Goal: Transaction & Acquisition: Purchase product/service

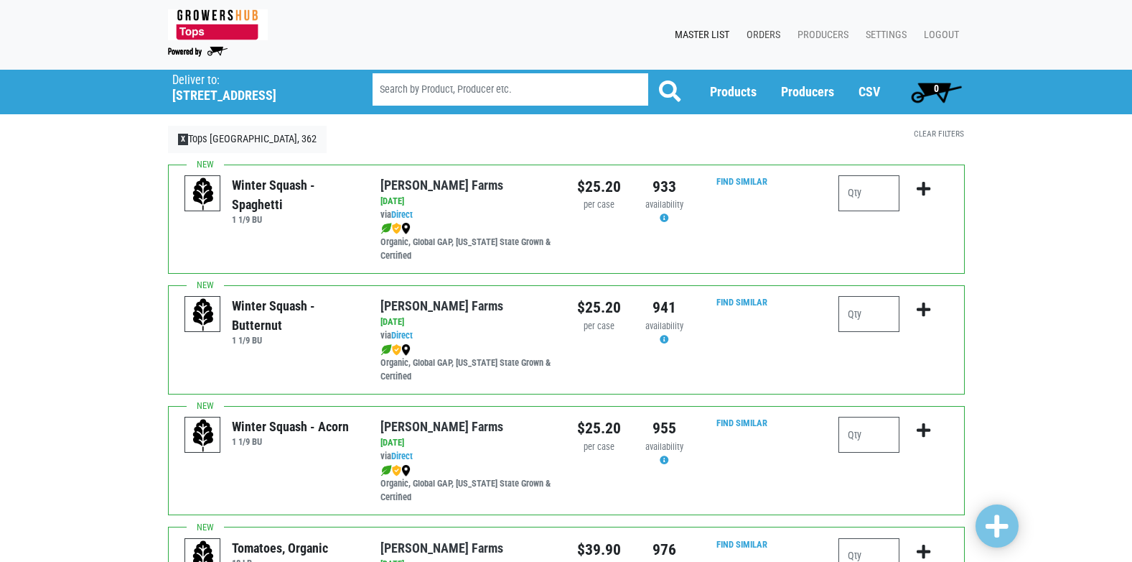
click at [770, 23] on link "Orders" at bounding box center [760, 35] width 51 height 27
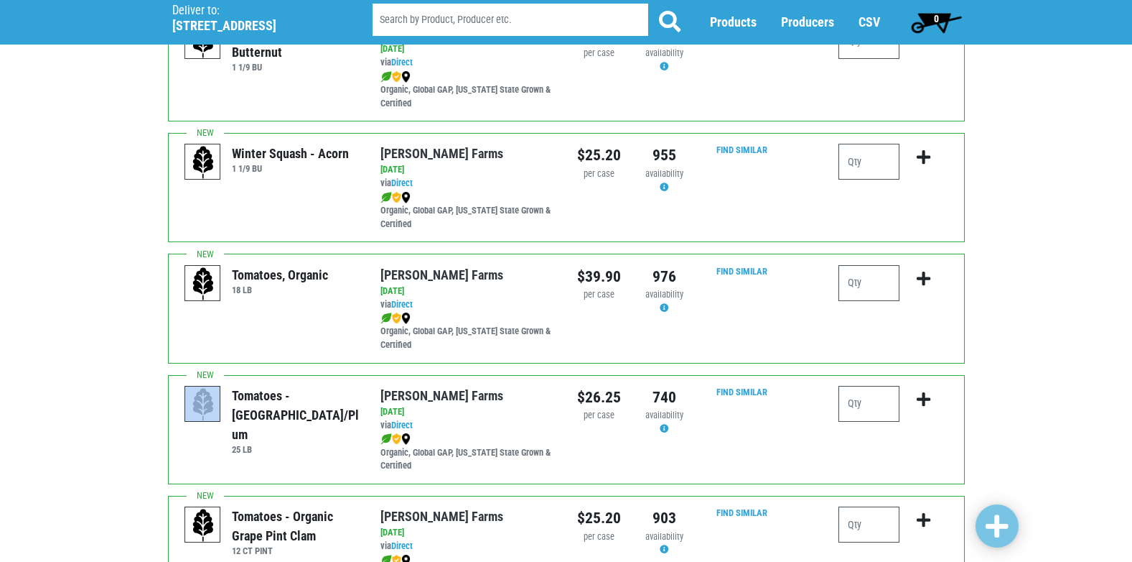
scroll to position [287, 0]
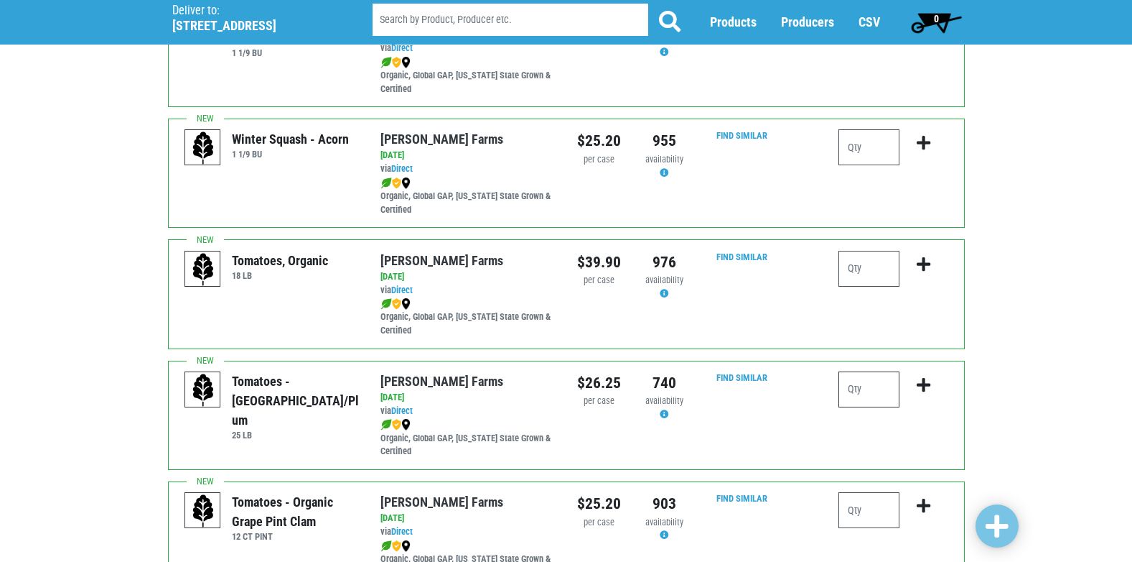
click at [874, 389] on input "number" at bounding box center [869, 389] width 61 height 36
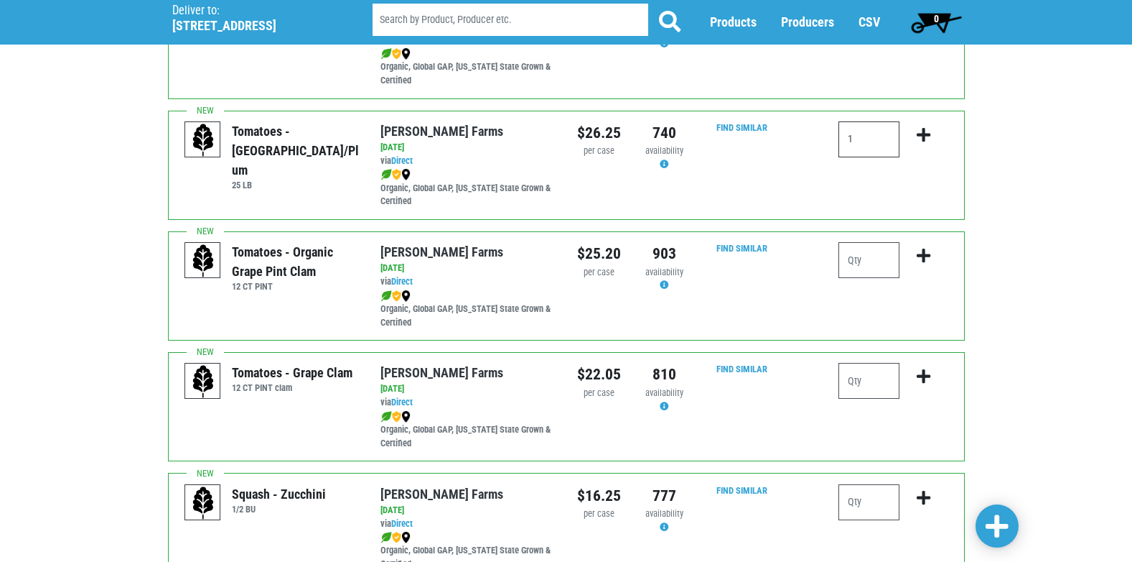
scroll to position [544, 0]
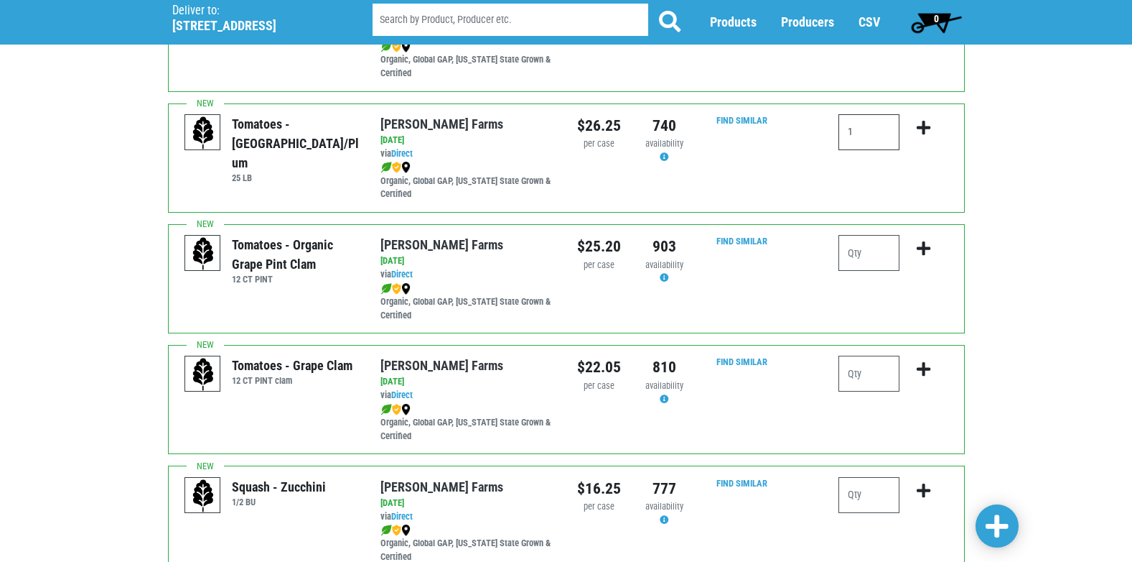
type input "1"
click at [878, 372] on input "number" at bounding box center [869, 373] width 61 height 36
type input "2"
click at [870, 485] on input "number" at bounding box center [869, 495] width 61 height 36
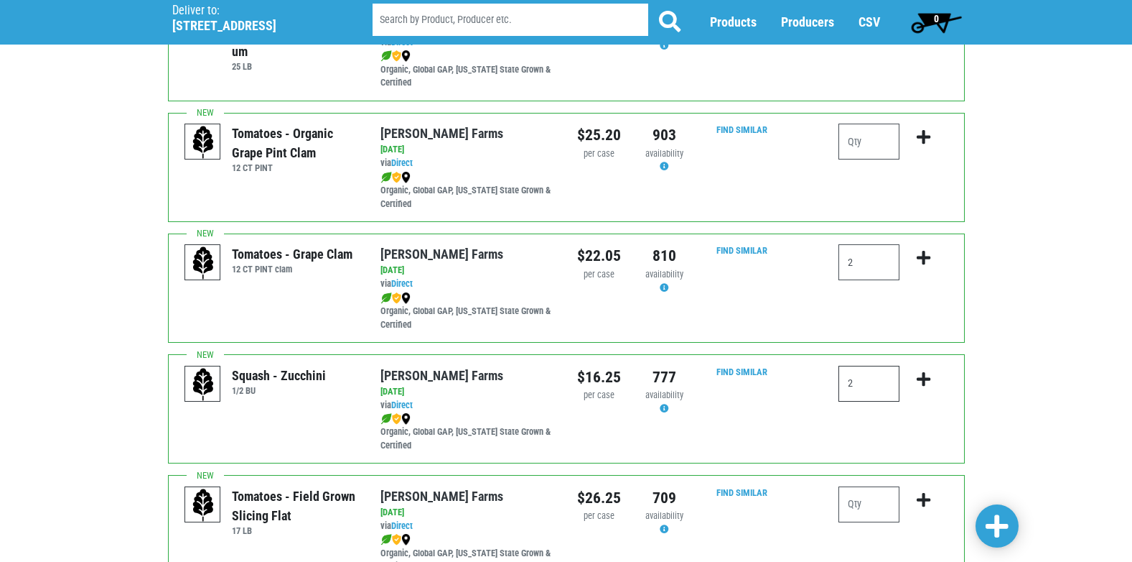
scroll to position [736, 0]
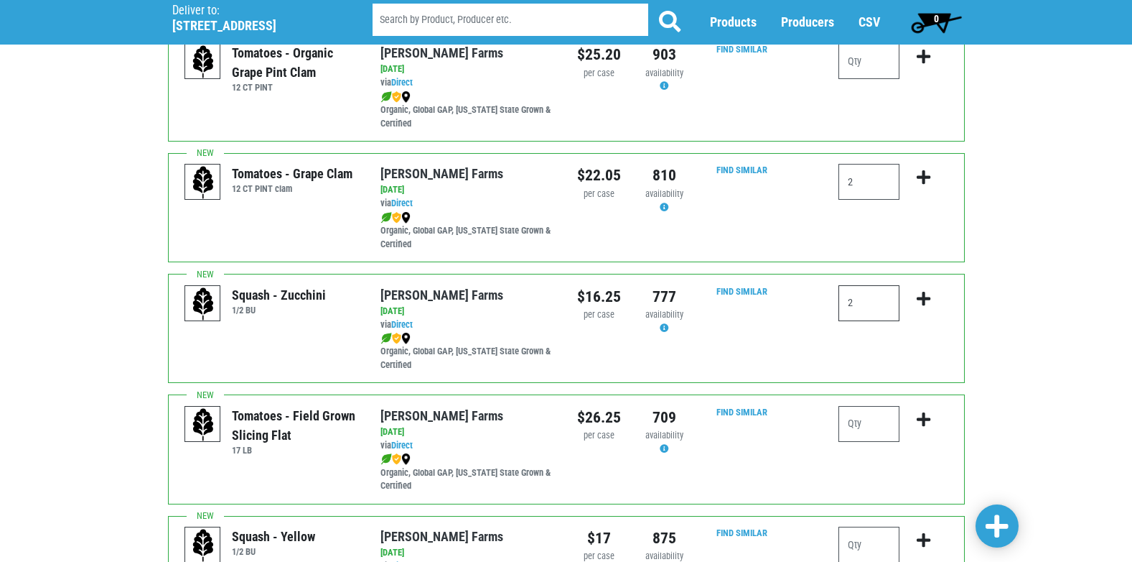
type input "2"
click at [885, 427] on input "number" at bounding box center [869, 424] width 61 height 36
type input "4"
click at [870, 549] on input "number" at bounding box center [869, 544] width 61 height 36
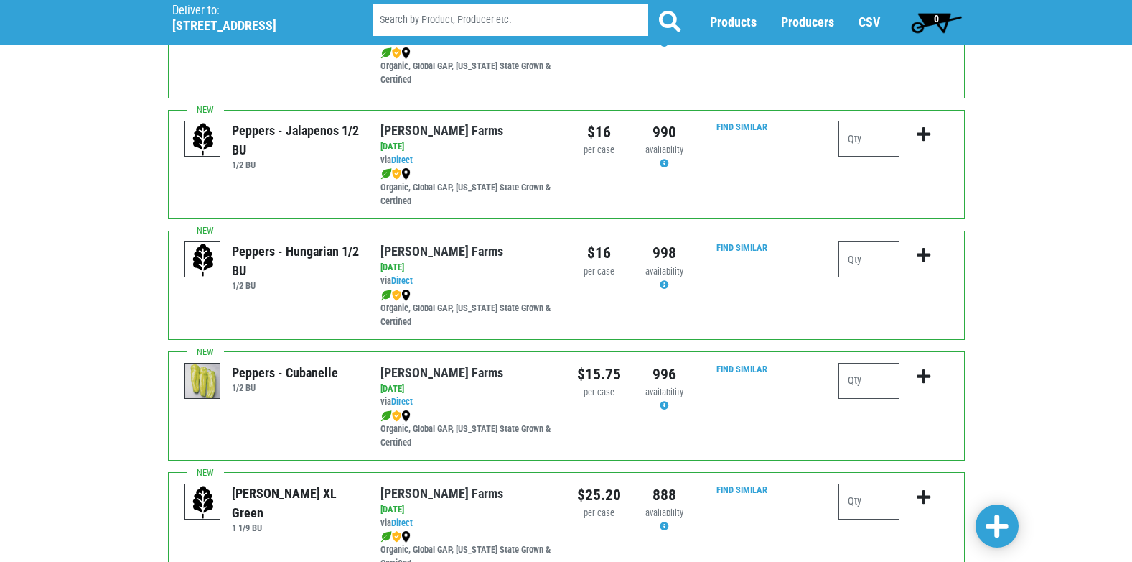
scroll to position [1654, 0]
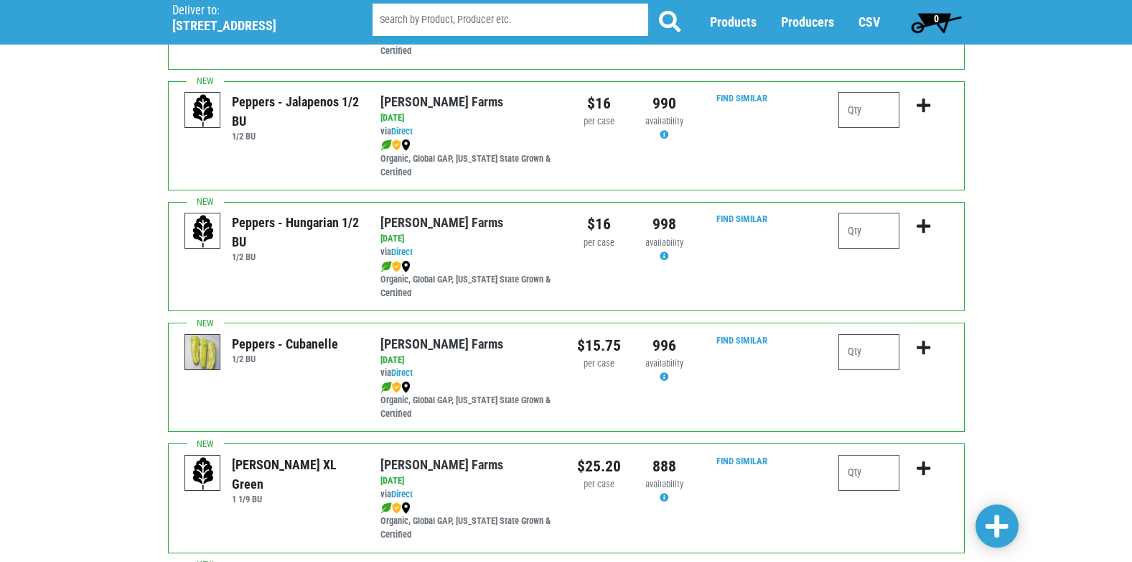
type input "2"
click at [878, 482] on input "number" at bounding box center [869, 473] width 61 height 36
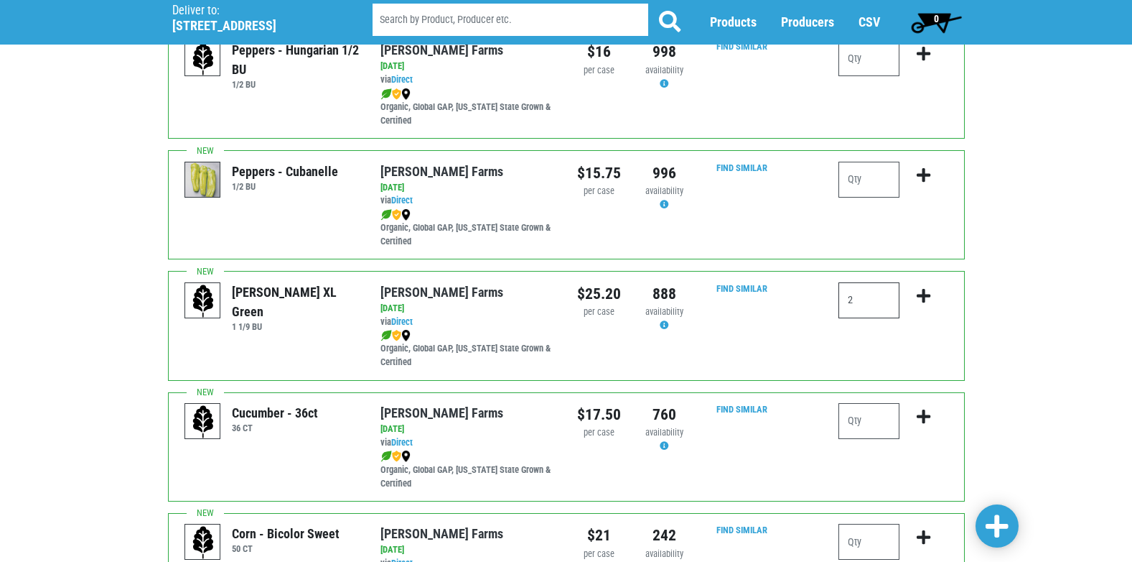
scroll to position [1855, 0]
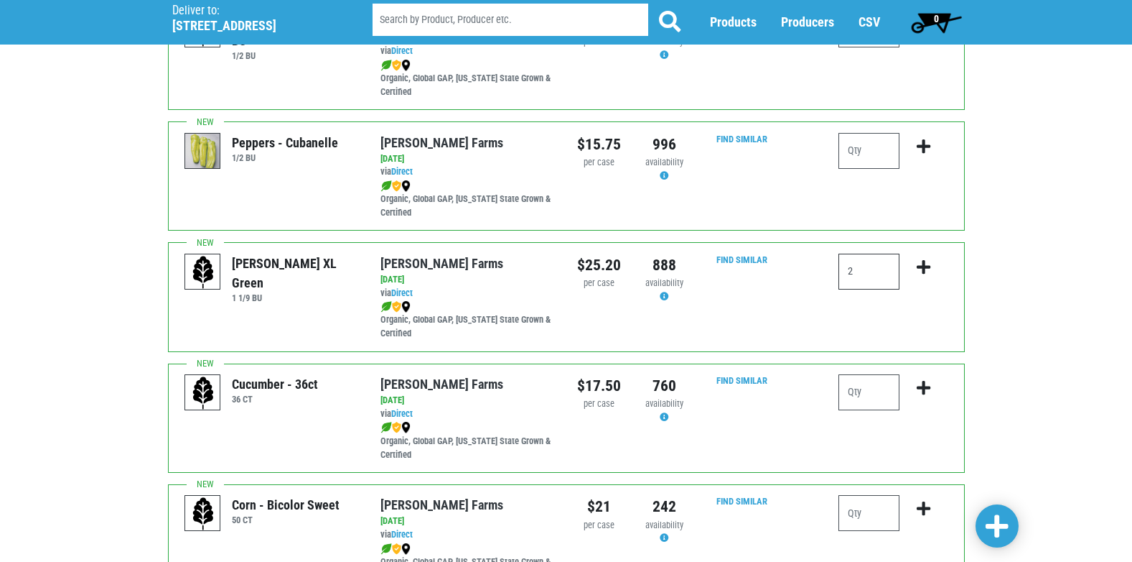
type input "2"
click at [883, 391] on input "number" at bounding box center [869, 392] width 61 height 36
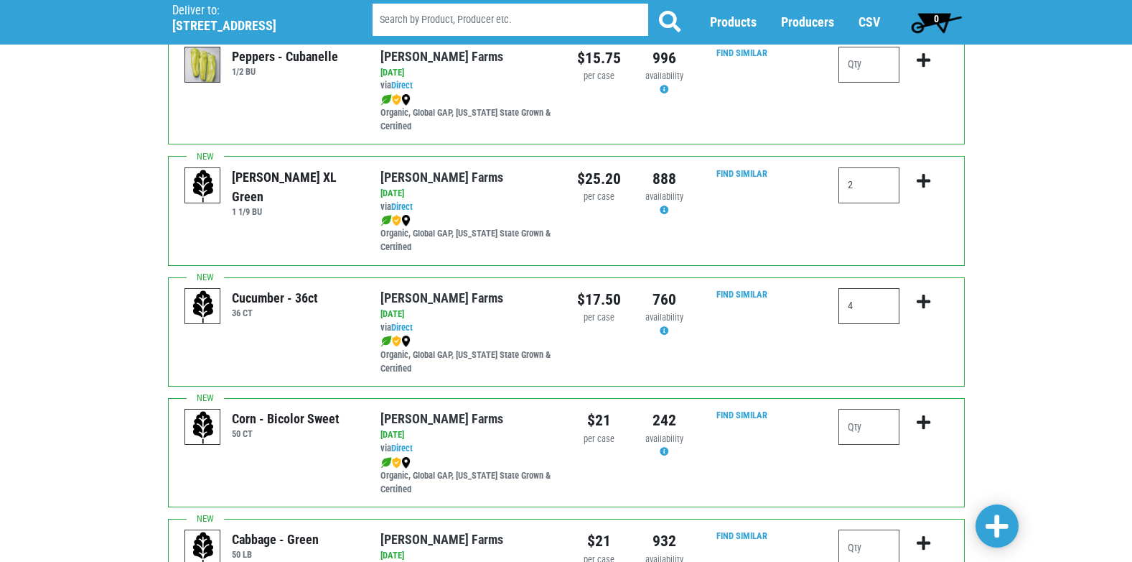
scroll to position [1970, 0]
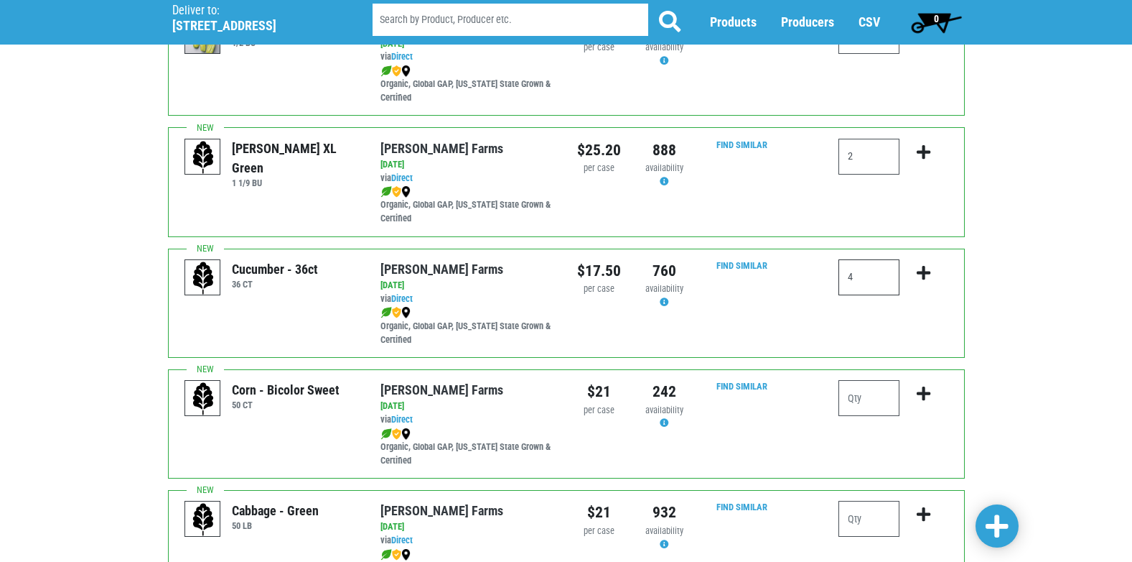
type input "4"
click at [855, 402] on input "number" at bounding box center [869, 398] width 61 height 36
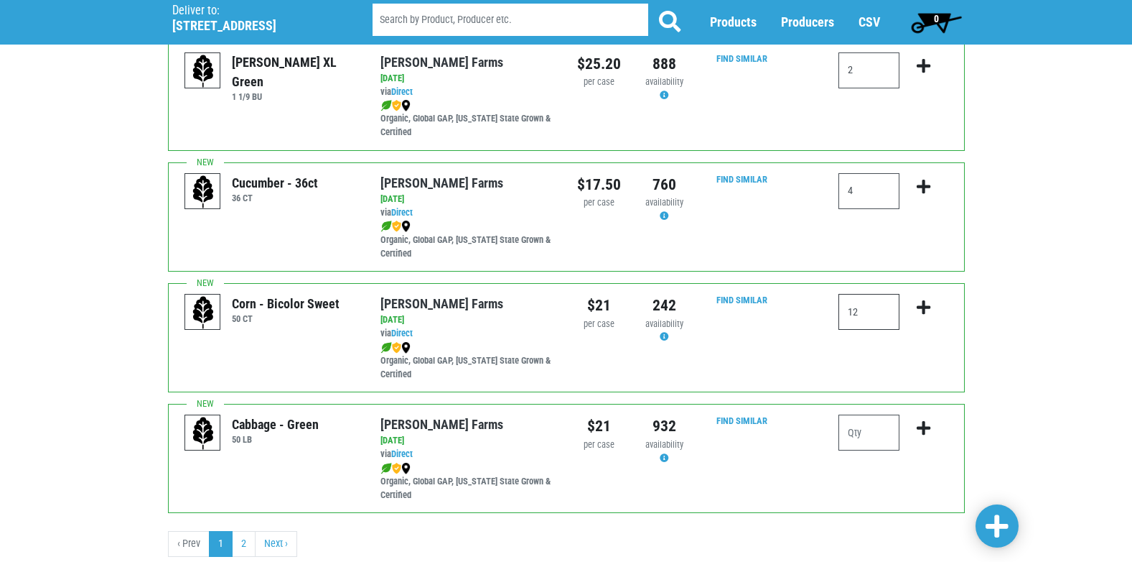
scroll to position [2085, 0]
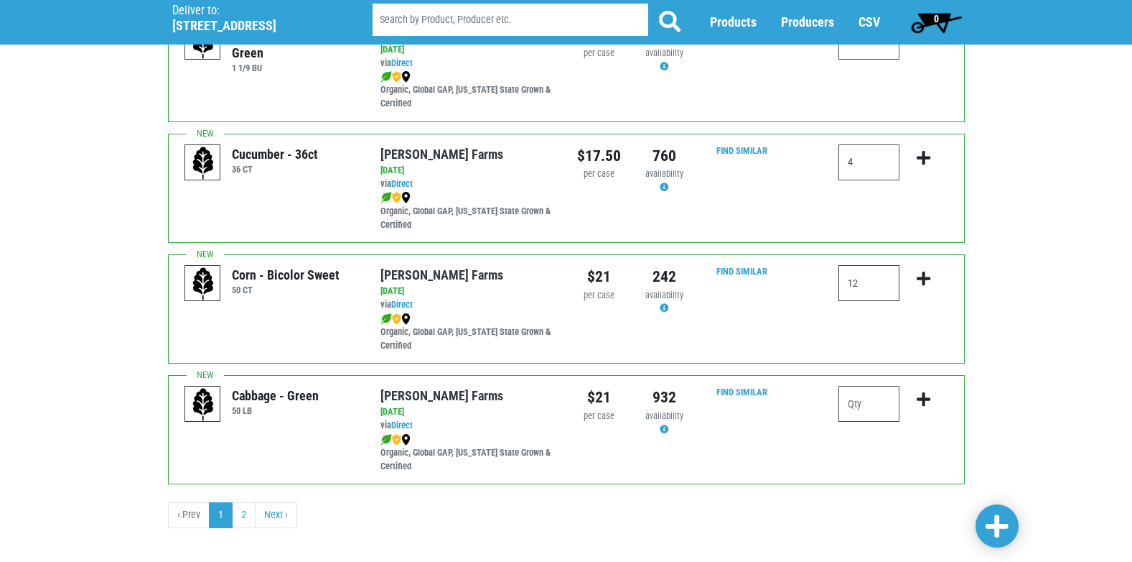
type input "12"
click at [892, 406] on input "number" at bounding box center [869, 404] width 61 height 36
type input "1"
click at [924, 399] on icon "submit" at bounding box center [924, 399] width 14 height 16
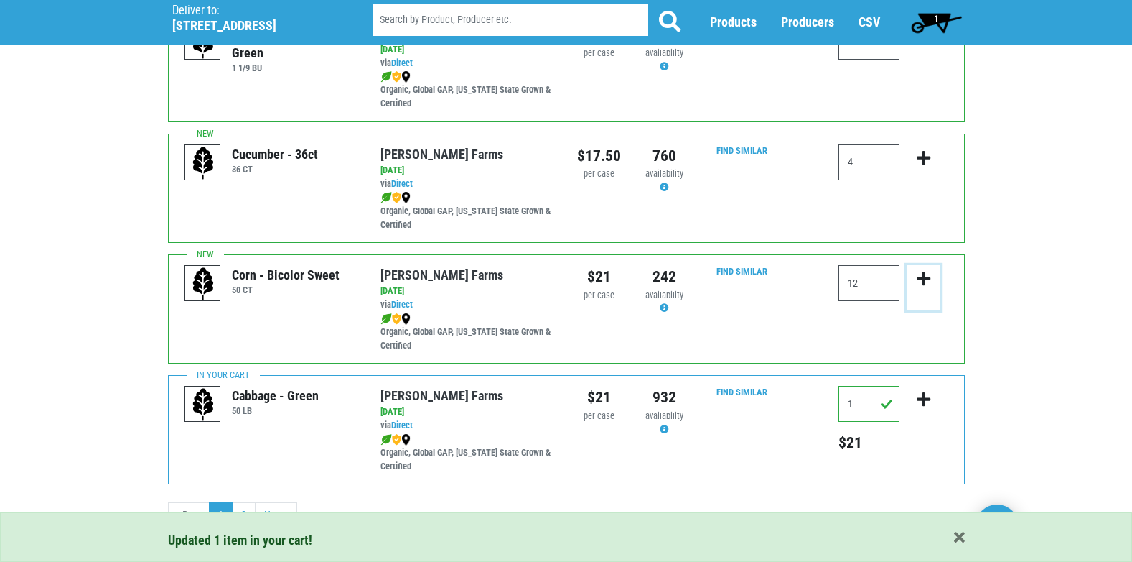
click at [923, 276] on icon "submit" at bounding box center [924, 279] width 14 height 16
click at [925, 152] on icon "submit" at bounding box center [924, 158] width 14 height 16
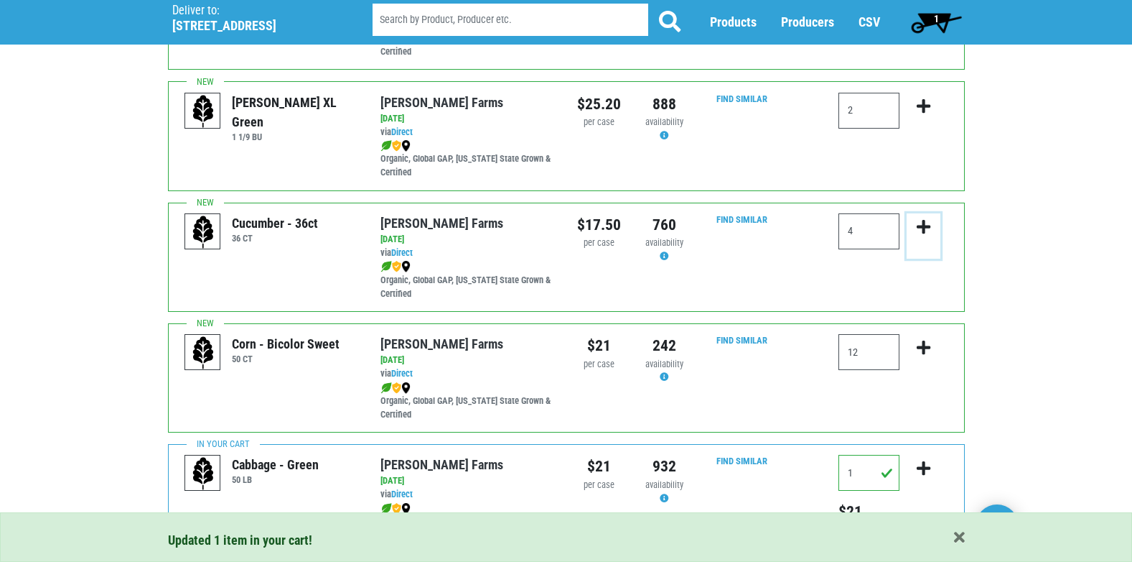
scroll to position [1980, 0]
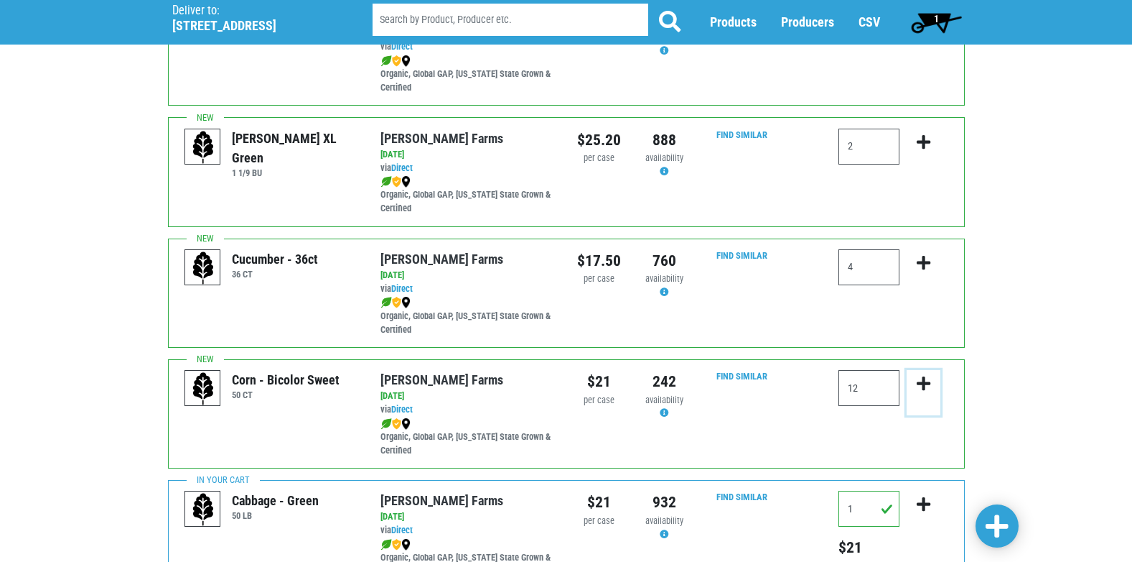
click at [925, 385] on icon "submit" at bounding box center [924, 384] width 14 height 16
click at [921, 378] on icon "submit" at bounding box center [924, 384] width 14 height 16
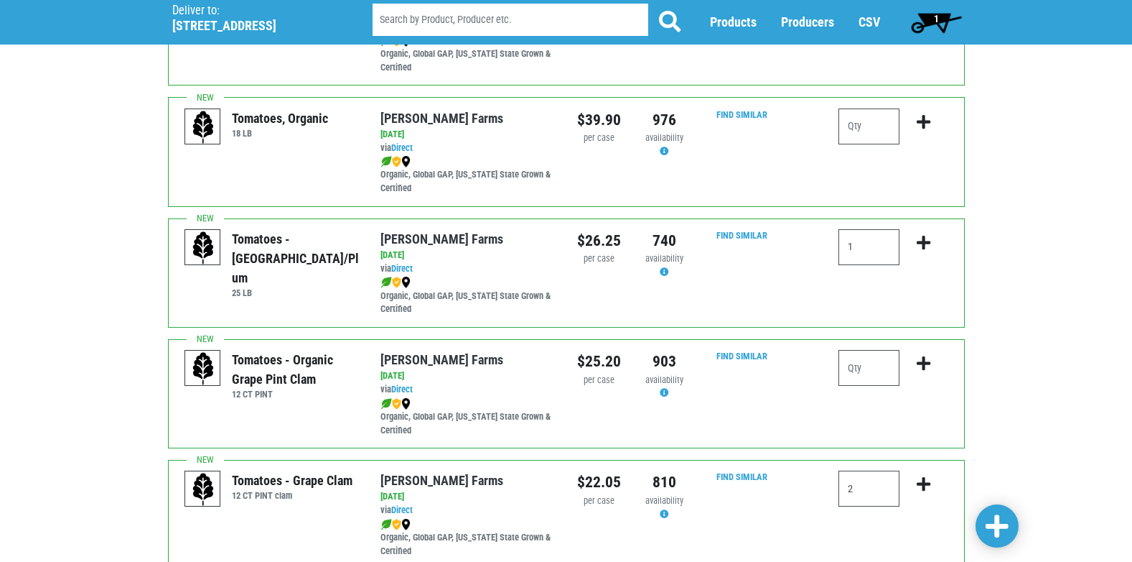
scroll to position [434, 0]
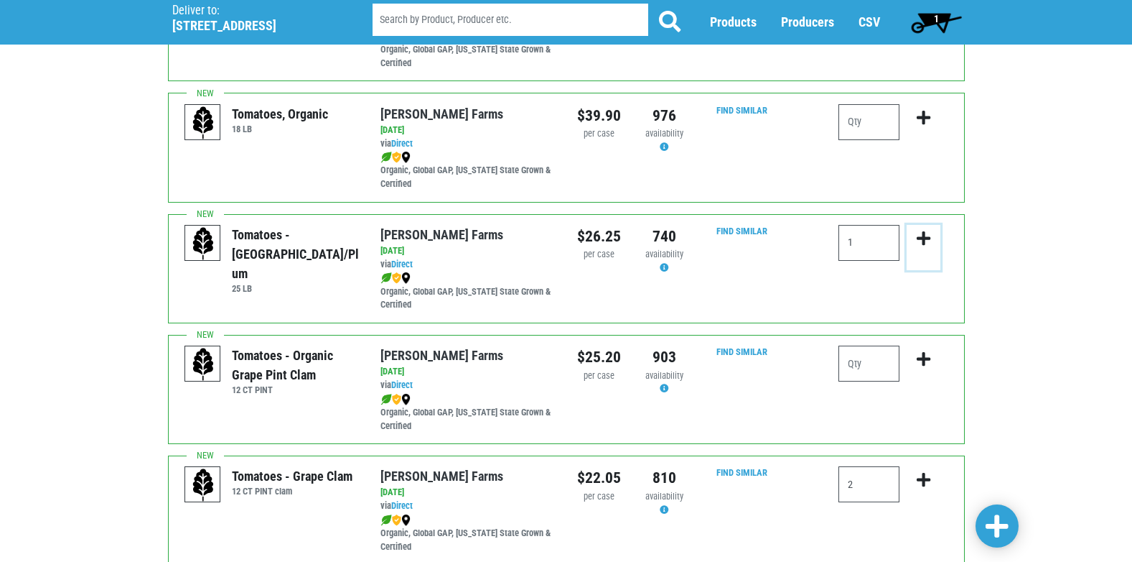
click at [921, 238] on icon "submit" at bounding box center [924, 239] width 14 height 16
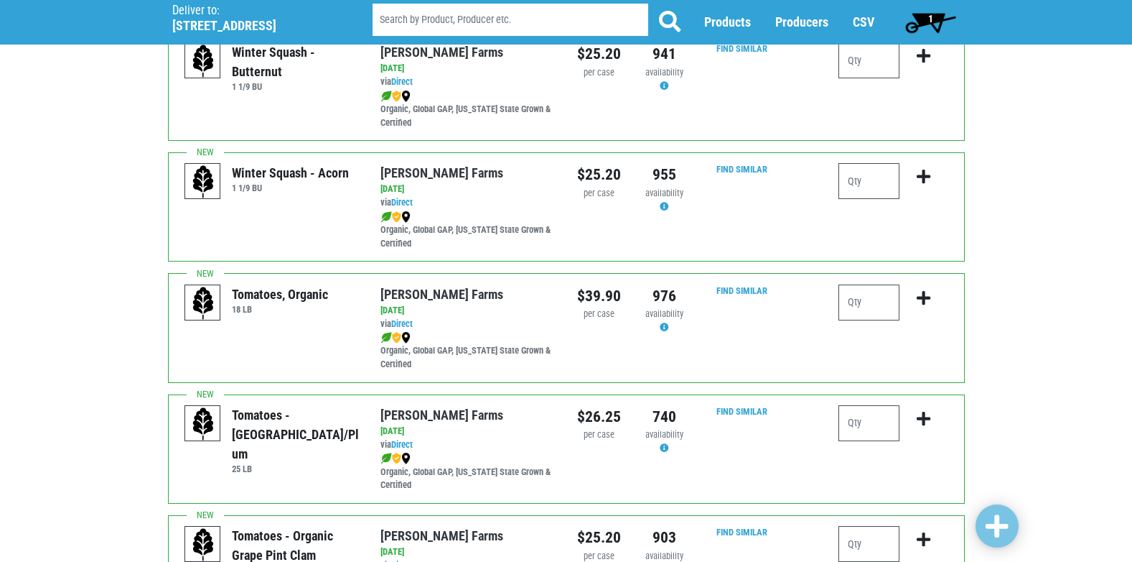
scroll to position [261, 0]
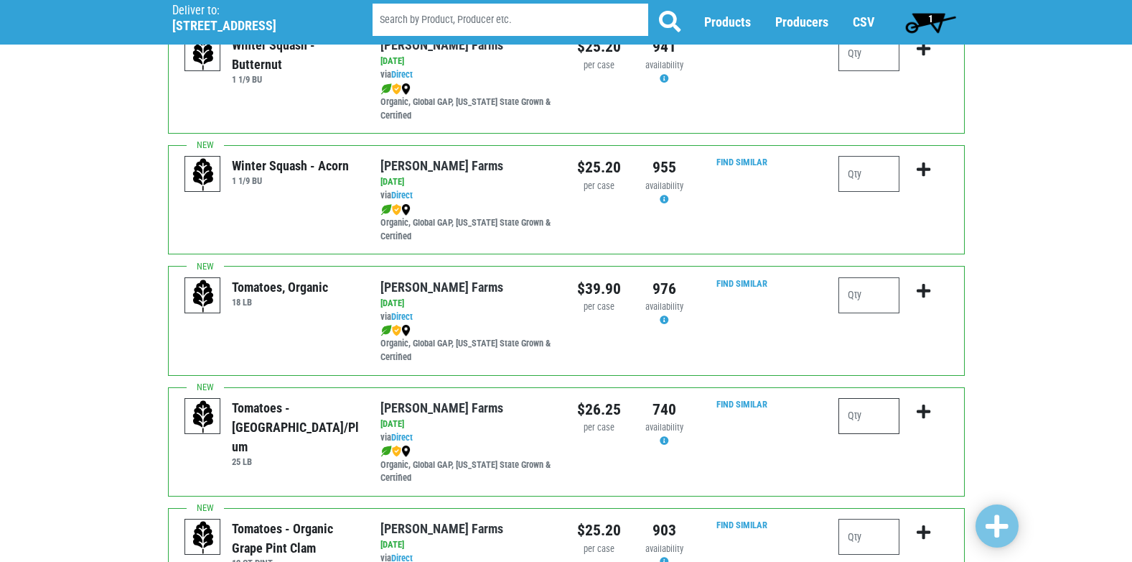
click at [885, 414] on input "number" at bounding box center [869, 416] width 61 height 36
type input "1"
click at [928, 411] on icon "submit" at bounding box center [924, 412] width 14 height 16
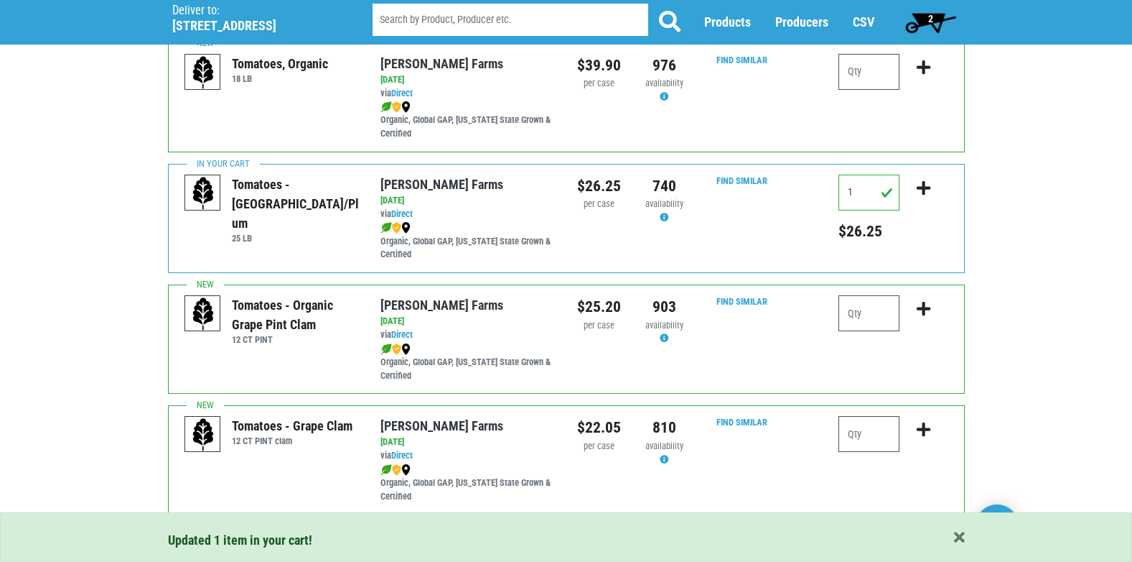
scroll to position [502, 0]
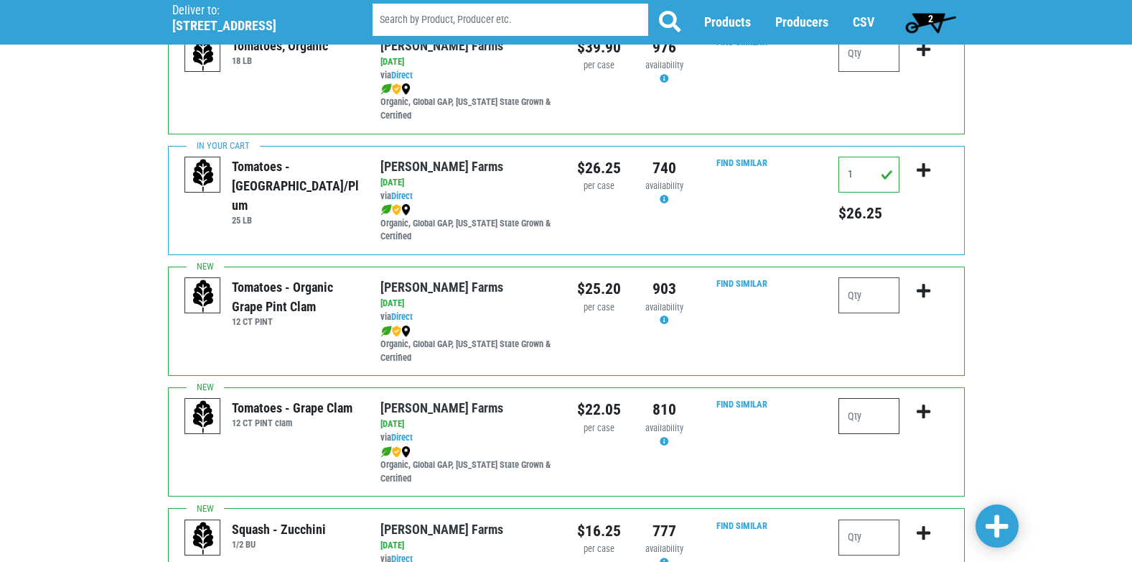
click at [880, 415] on input "number" at bounding box center [869, 416] width 61 height 36
type input "2"
click at [924, 411] on icon "submit" at bounding box center [924, 412] width 14 height 16
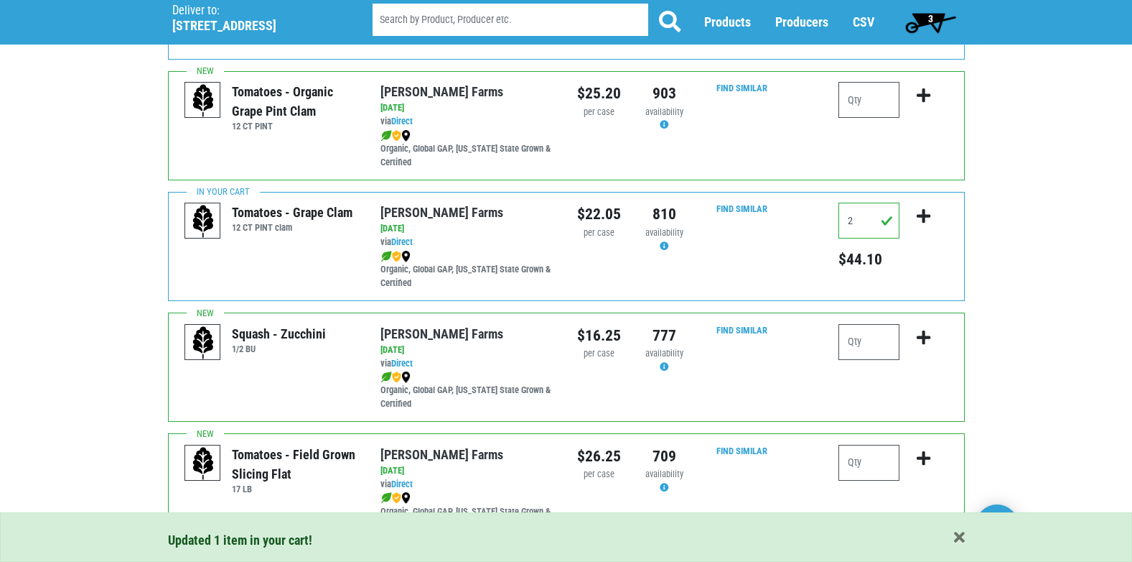
scroll to position [701, 0]
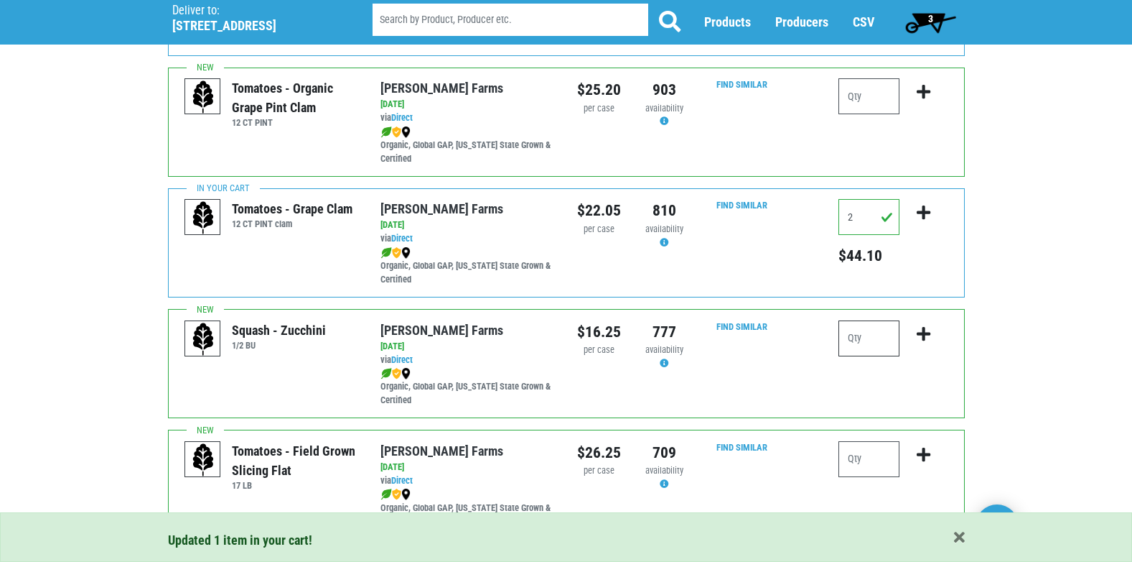
click at [852, 345] on input "number" at bounding box center [869, 338] width 61 height 36
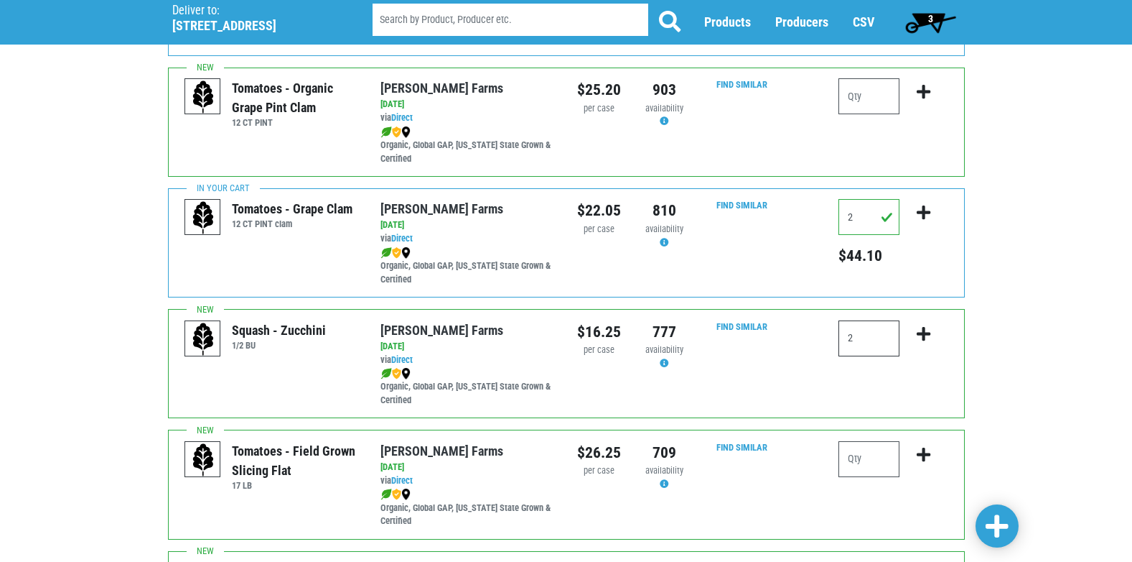
type input "2"
click at [921, 328] on icon "submit" at bounding box center [924, 334] width 14 height 16
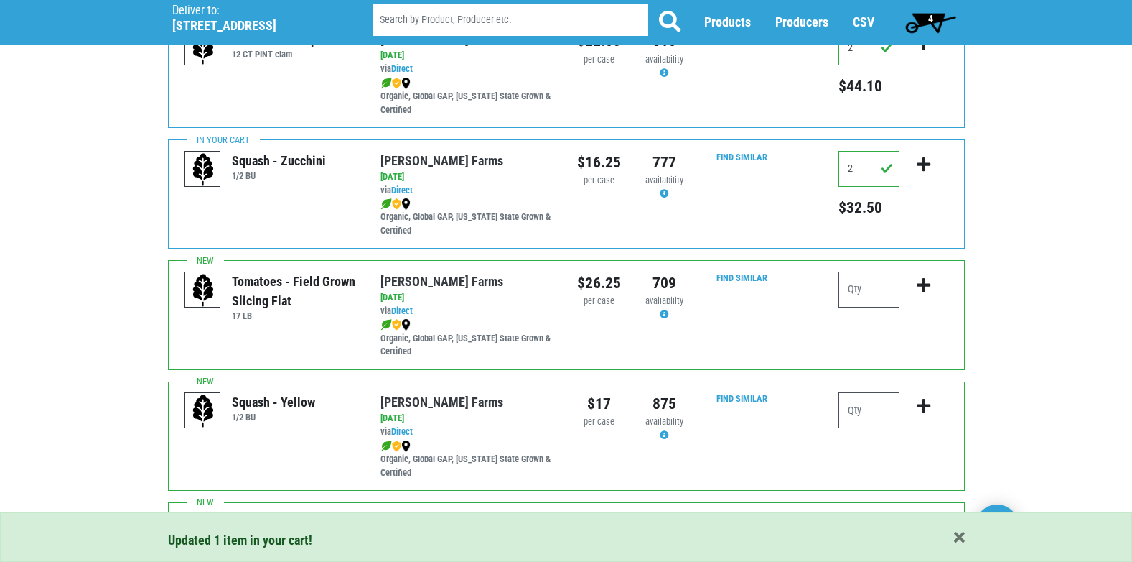
scroll to position [874, 0]
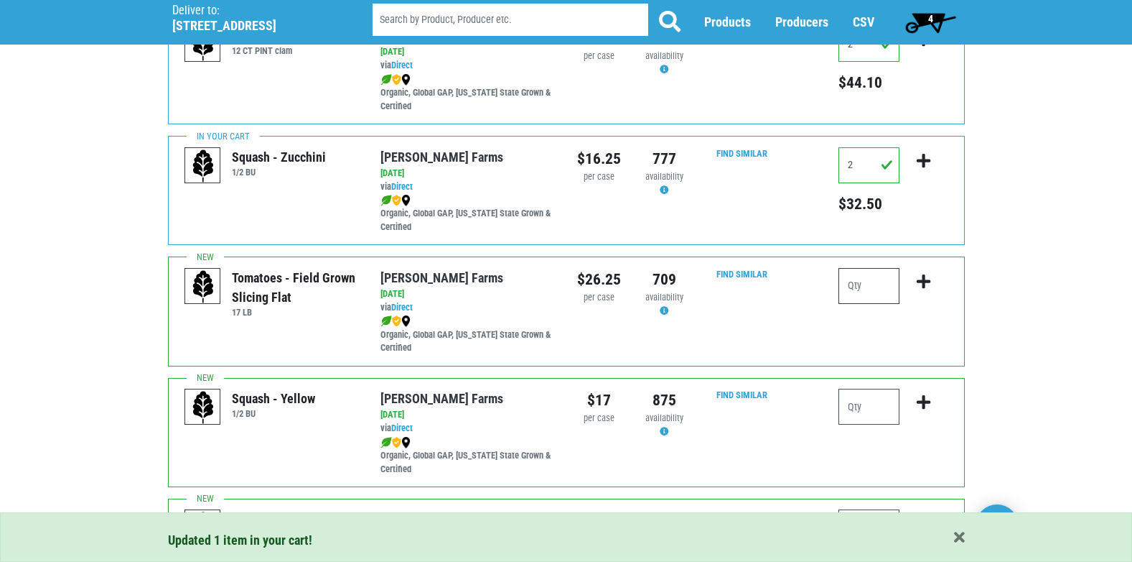
click at [870, 292] on input "number" at bounding box center [869, 286] width 61 height 36
type input "4"
click at [925, 282] on icon "submit" at bounding box center [924, 282] width 14 height 16
click at [873, 409] on input "number" at bounding box center [869, 407] width 61 height 36
type input "2"
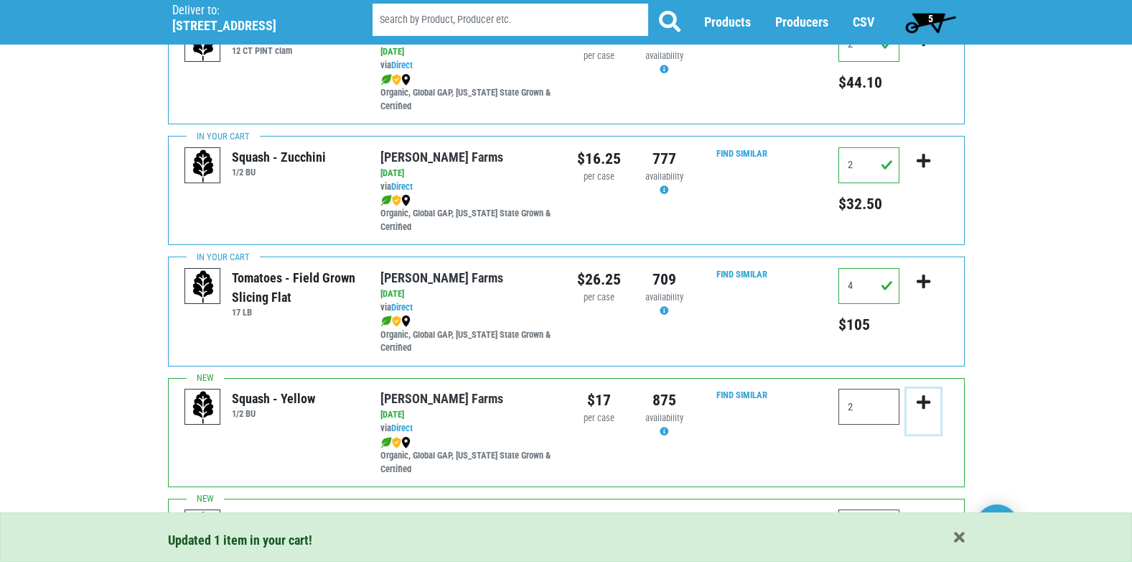
click at [921, 400] on icon "submit" at bounding box center [924, 402] width 14 height 16
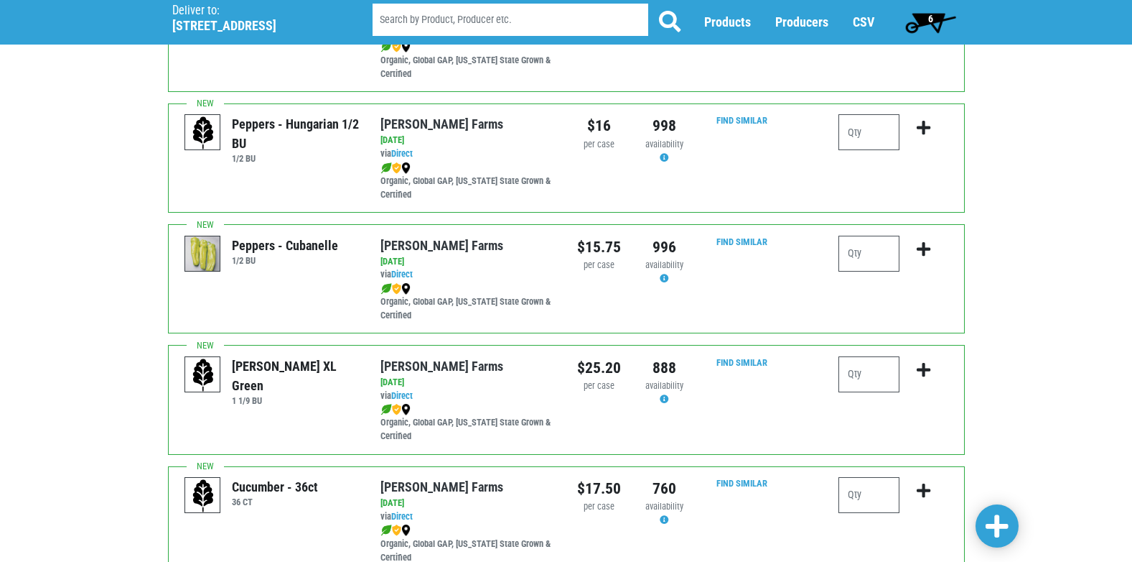
scroll to position [1756, 0]
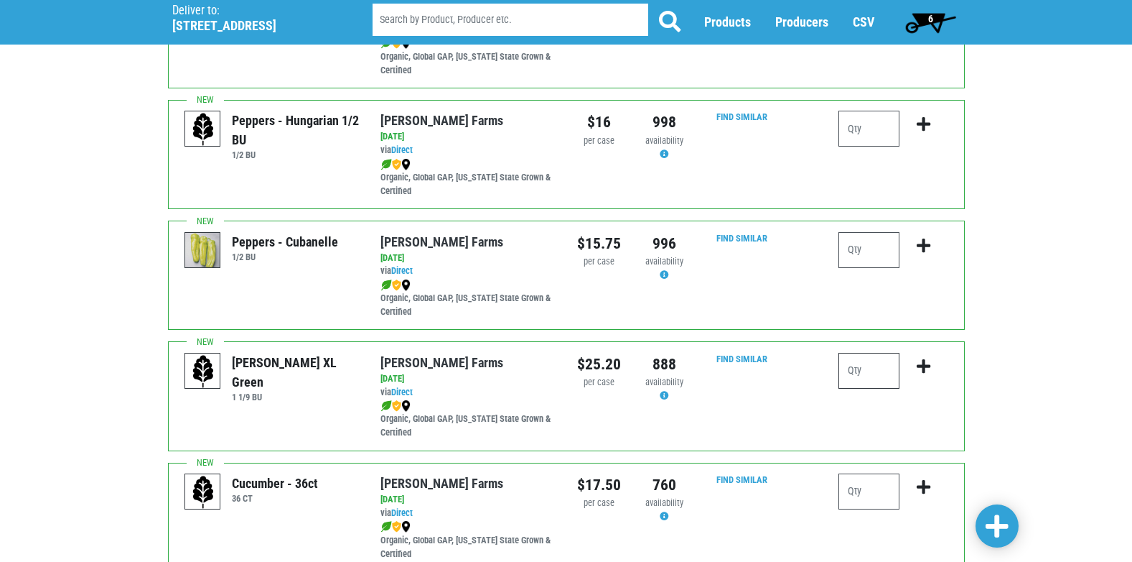
click at [868, 368] on input "number" at bounding box center [869, 371] width 61 height 36
type input "2"
click at [921, 366] on icon "submit" at bounding box center [924, 366] width 14 height 16
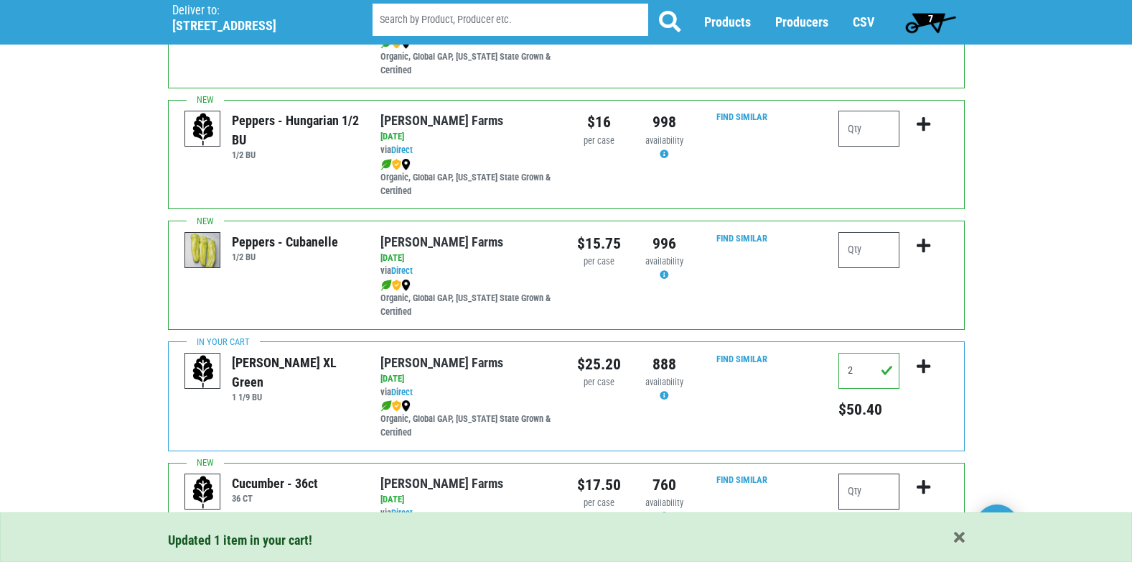
click at [878, 493] on input "number" at bounding box center [869, 491] width 61 height 36
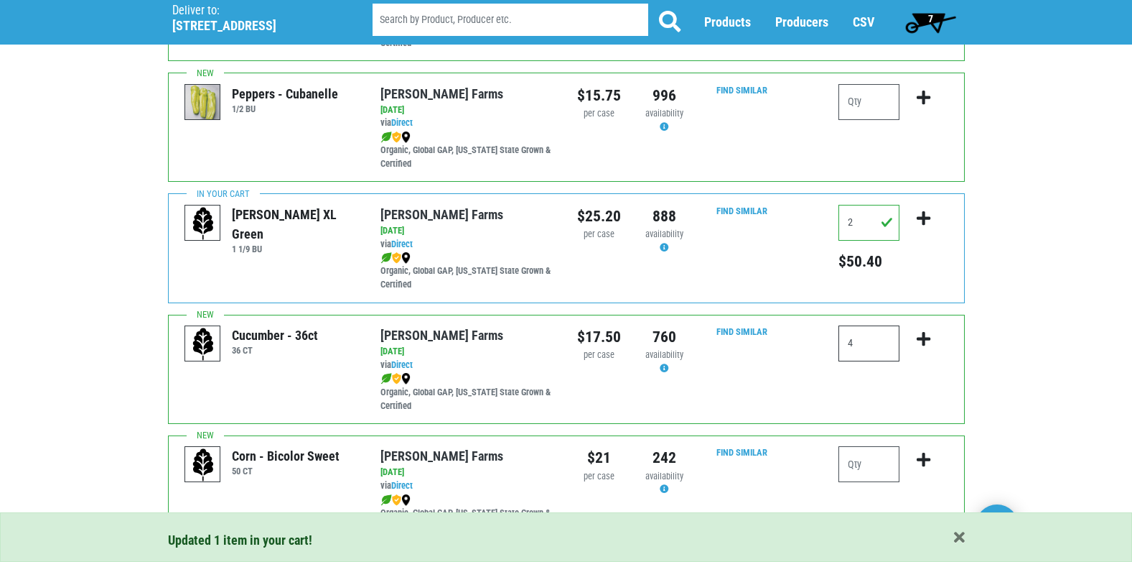
scroll to position [1918, 0]
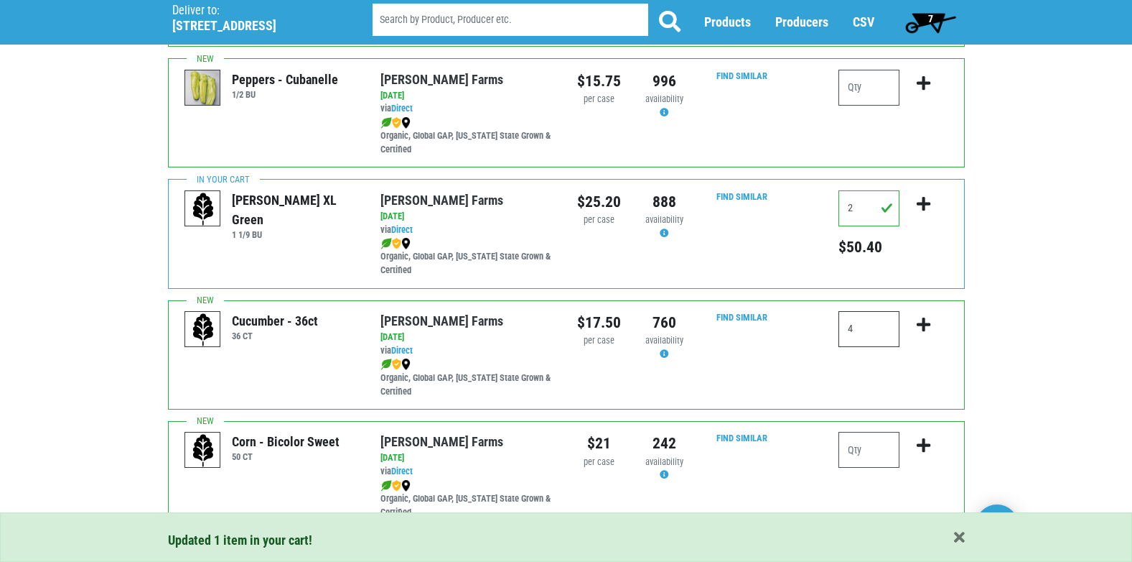
type input "4"
click at [922, 323] on icon "submit" at bounding box center [924, 325] width 14 height 16
click at [877, 451] on input "number" at bounding box center [869, 450] width 61 height 36
type input "12"
click at [926, 439] on icon "submit" at bounding box center [924, 445] width 14 height 16
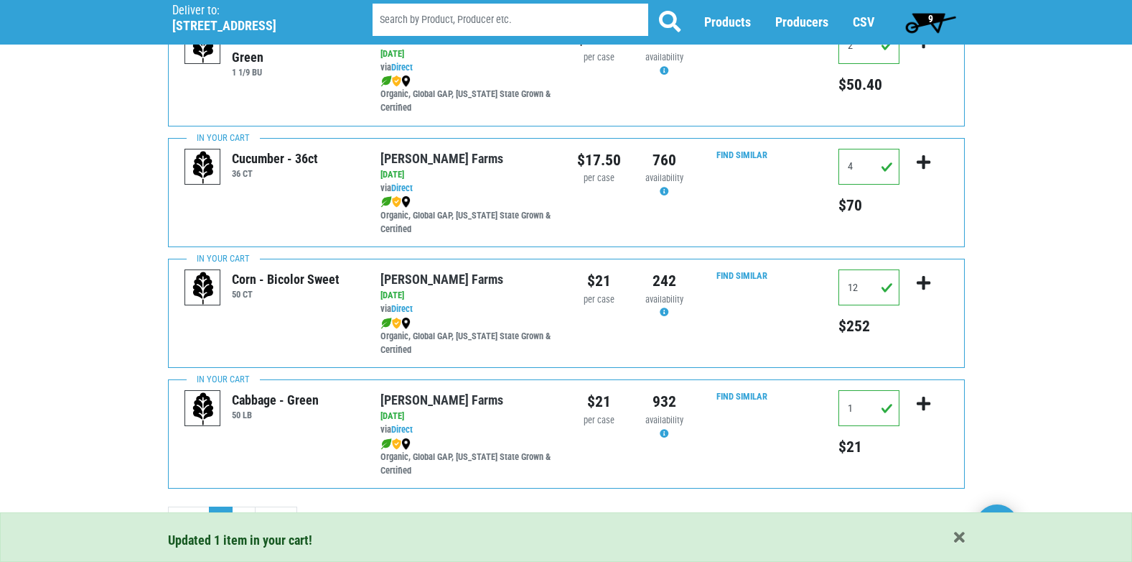
scroll to position [2088, 0]
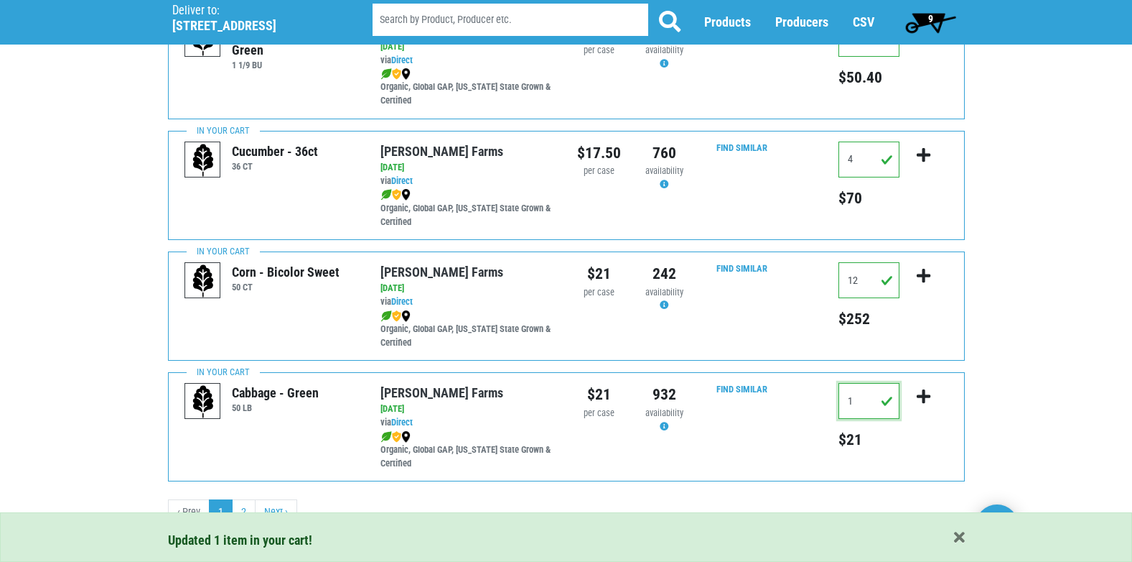
click at [863, 405] on input "1" at bounding box center [869, 401] width 61 height 36
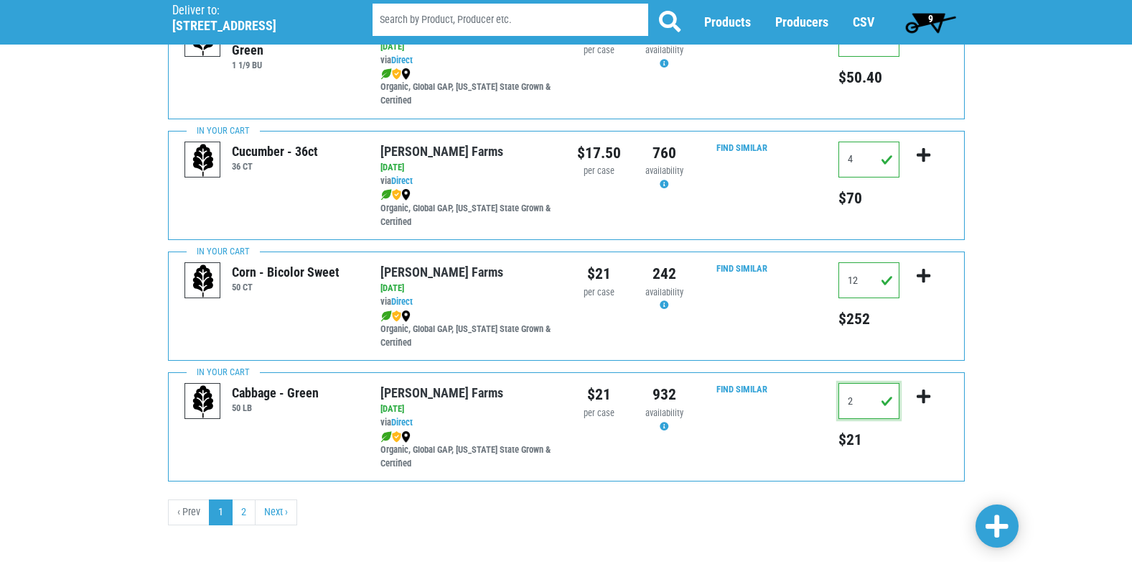
type input "2"
click at [921, 391] on icon "submit" at bounding box center [924, 397] width 14 height 16
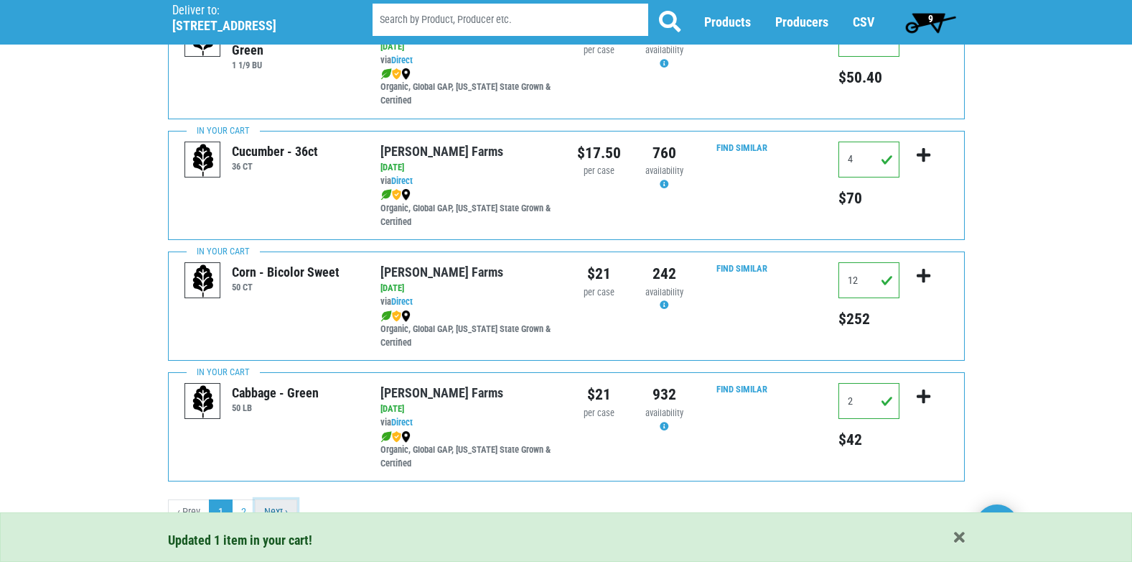
click at [275, 506] on link "Next ›" at bounding box center [276, 512] width 42 height 26
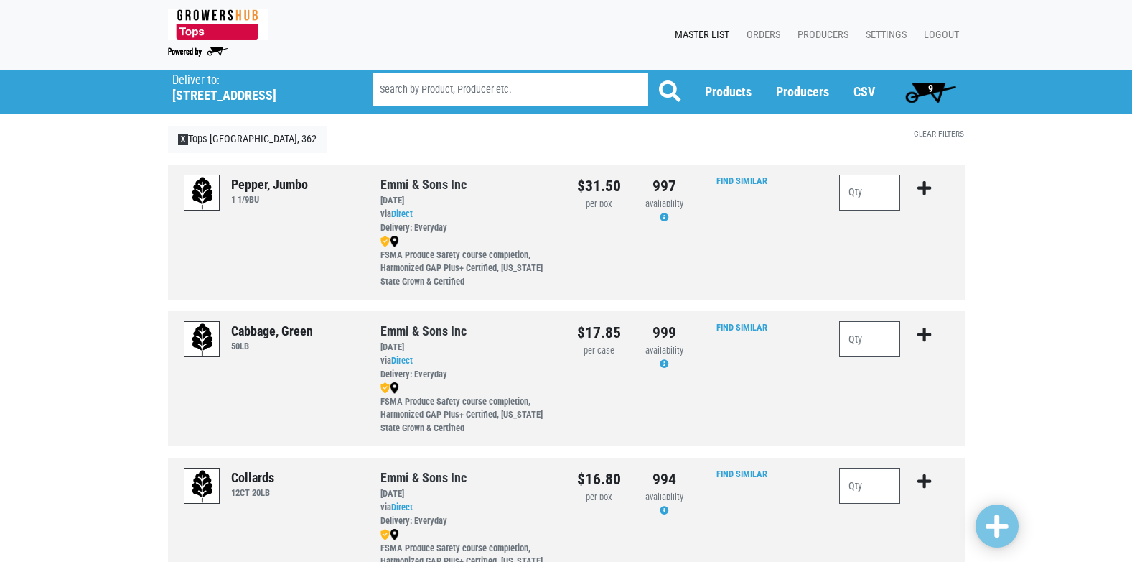
click at [933, 83] on span "9" at bounding box center [931, 88] width 5 height 11
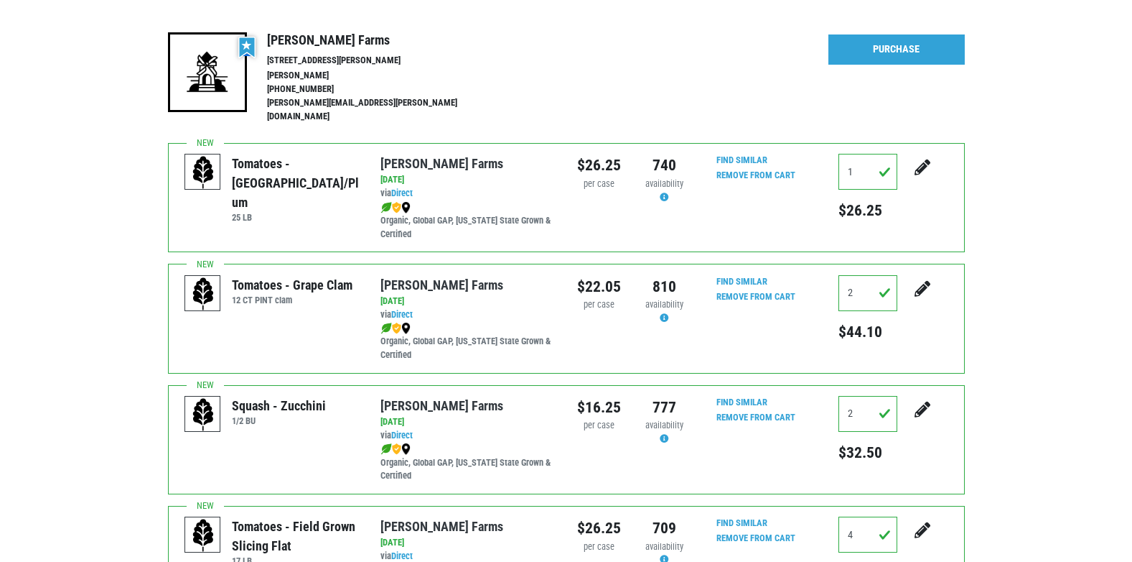
scroll to position [179, 0]
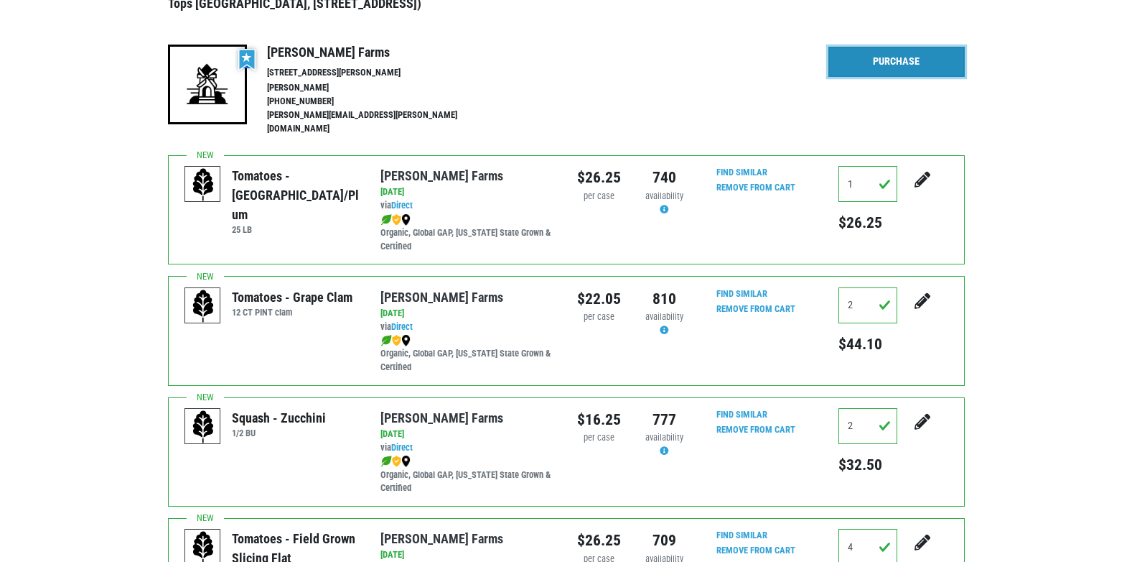
click at [903, 64] on link "Purchase" at bounding box center [897, 62] width 136 height 30
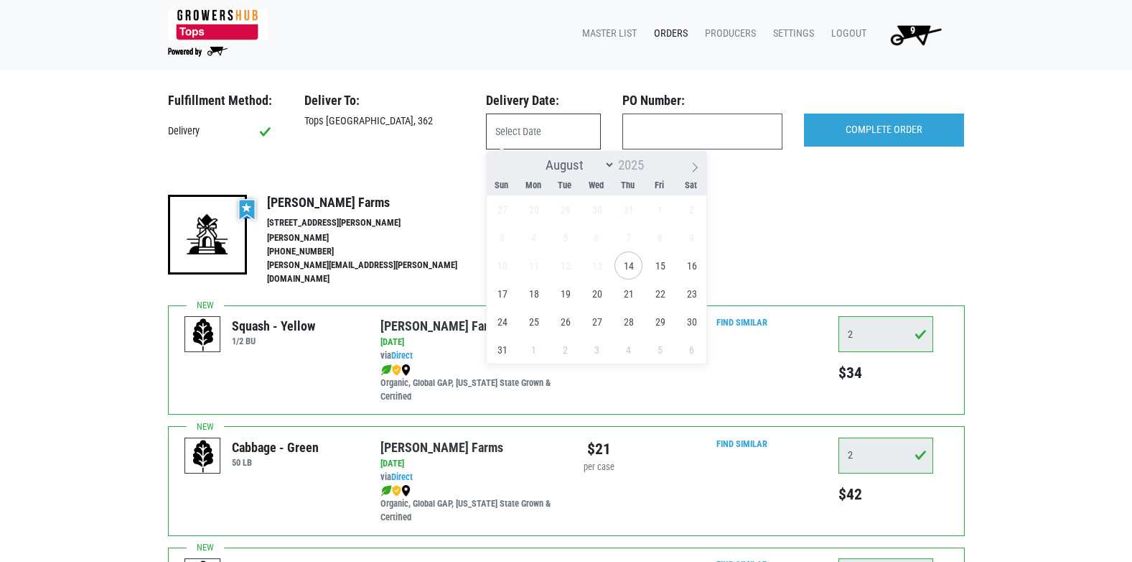
click at [524, 130] on input "text" at bounding box center [543, 131] width 115 height 36
click at [631, 261] on span "14" at bounding box center [629, 265] width 28 height 28
type input "[DATE]"
